Goal: Find specific page/section: Find specific page/section

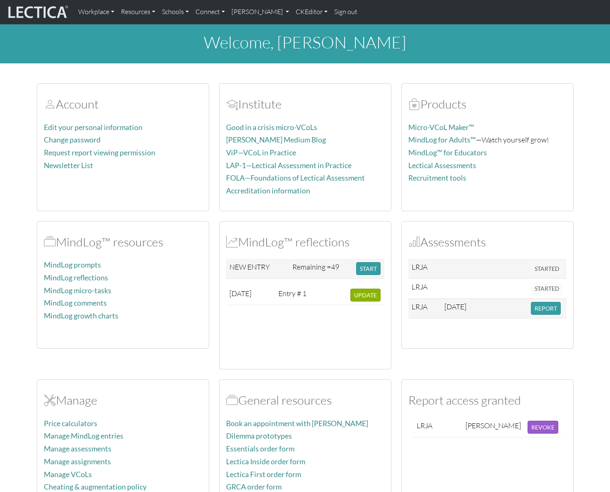
click at [563, 77] on div "Account Edit your personal information Change password Request report viewing p…" at bounding box center [305, 290] width 547 height 434
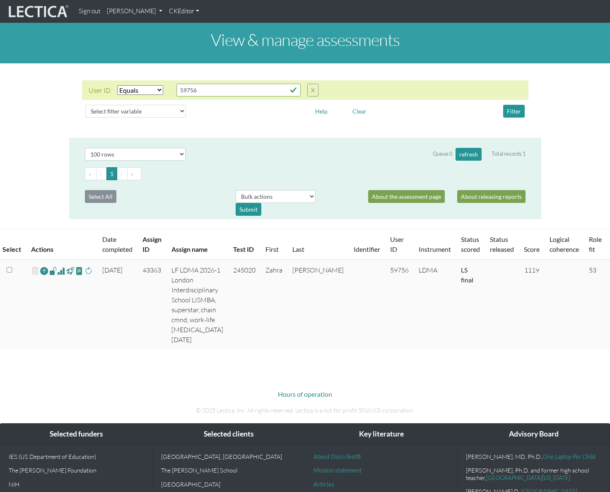
select select "equal"
select select "100"
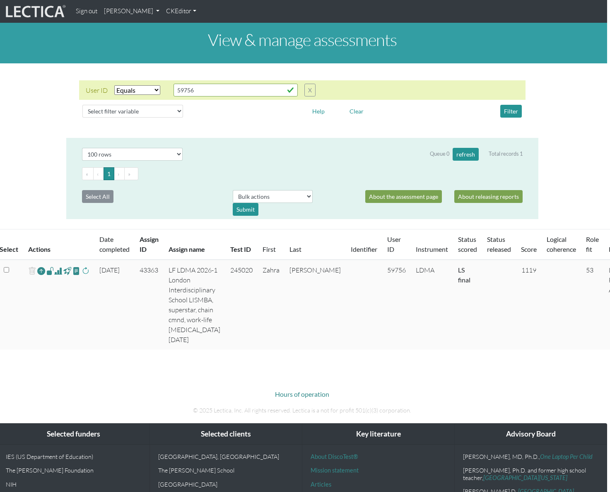
click at [402, 77] on div "User ID Select filter Equals List Contains Greater than Less than Search string…" at bounding box center [302, 100] width 472 height 61
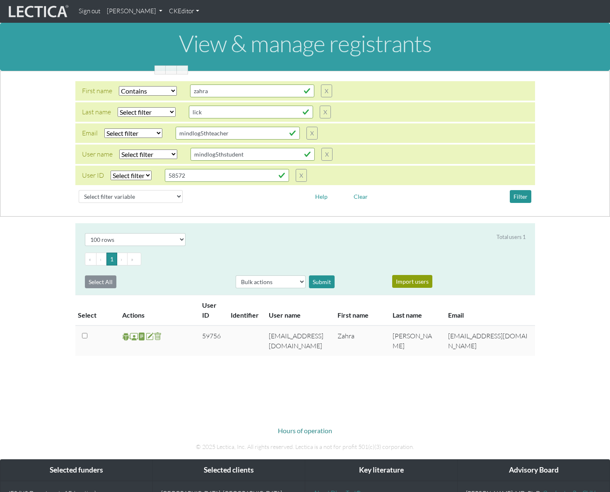
select select "icontains"
select select "100"
